Goal: Task Accomplishment & Management: Manage account settings

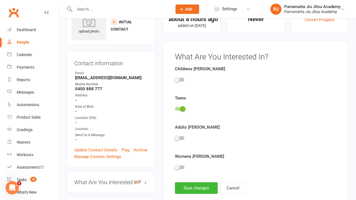
scroll to position [38, 0]
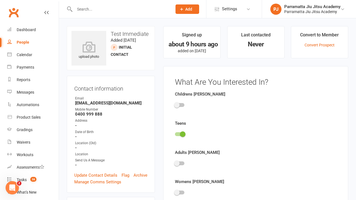
scroll to position [38, 0]
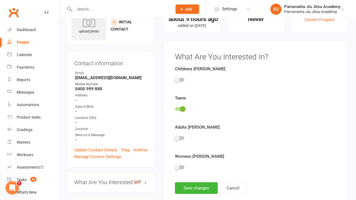
scroll to position [38, 0]
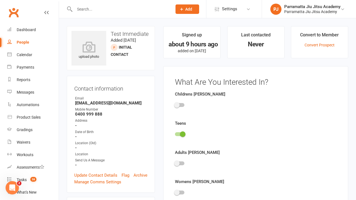
scroll to position [38, 0]
